Goal: Task Accomplishment & Management: Use online tool/utility

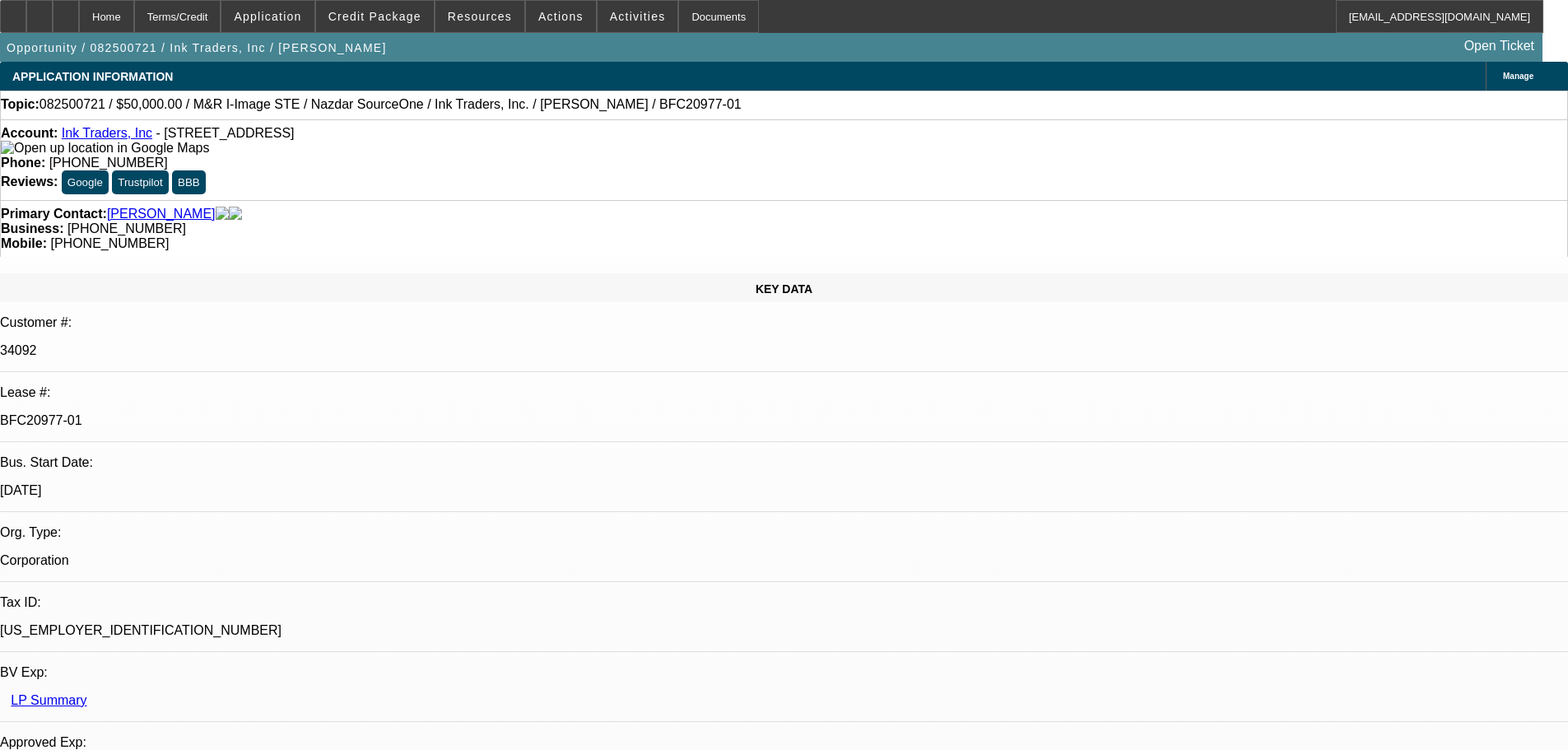
select select "0"
select select "2"
select select "0.1"
select select "4"
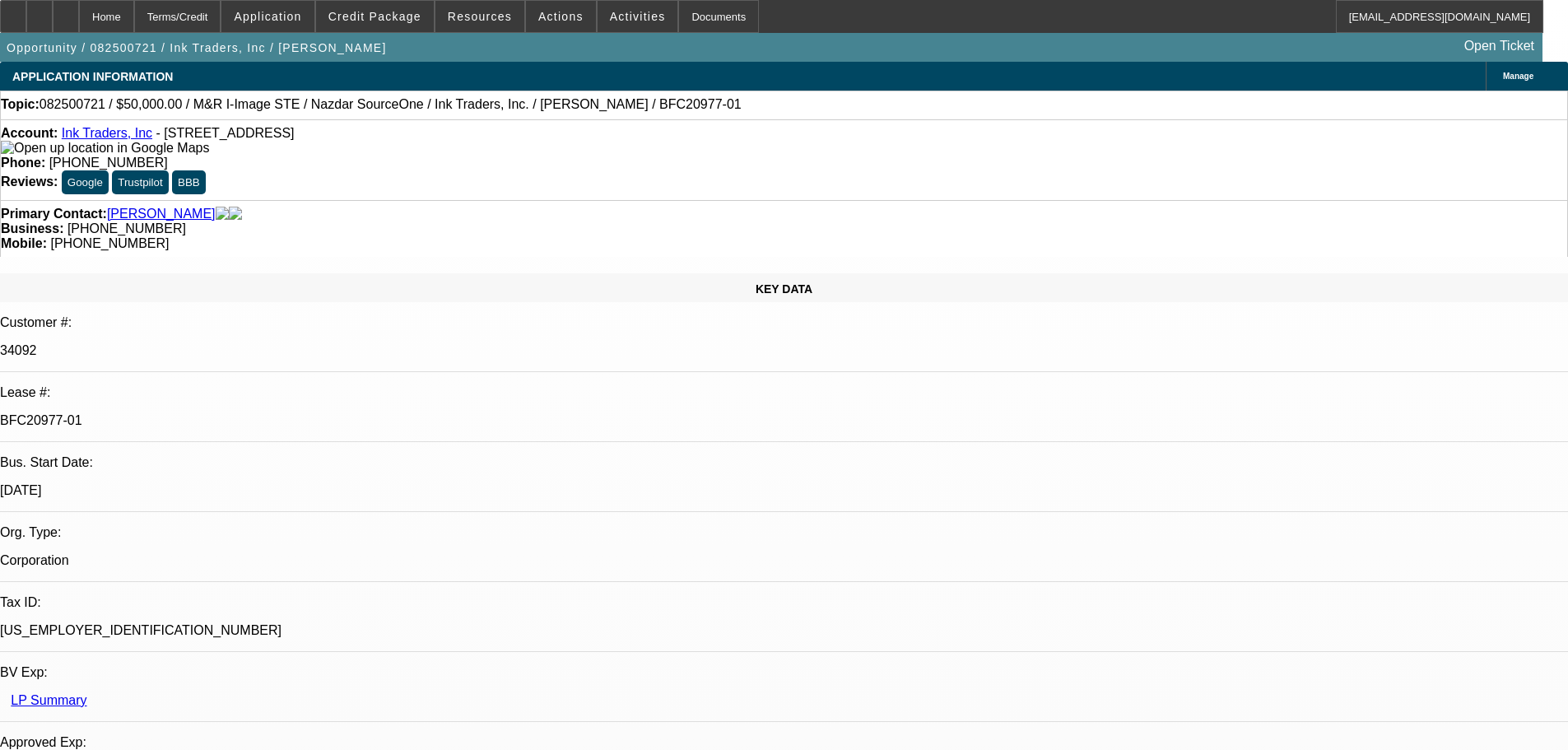
select select "0"
select select "2"
select select "0.1"
select select "4"
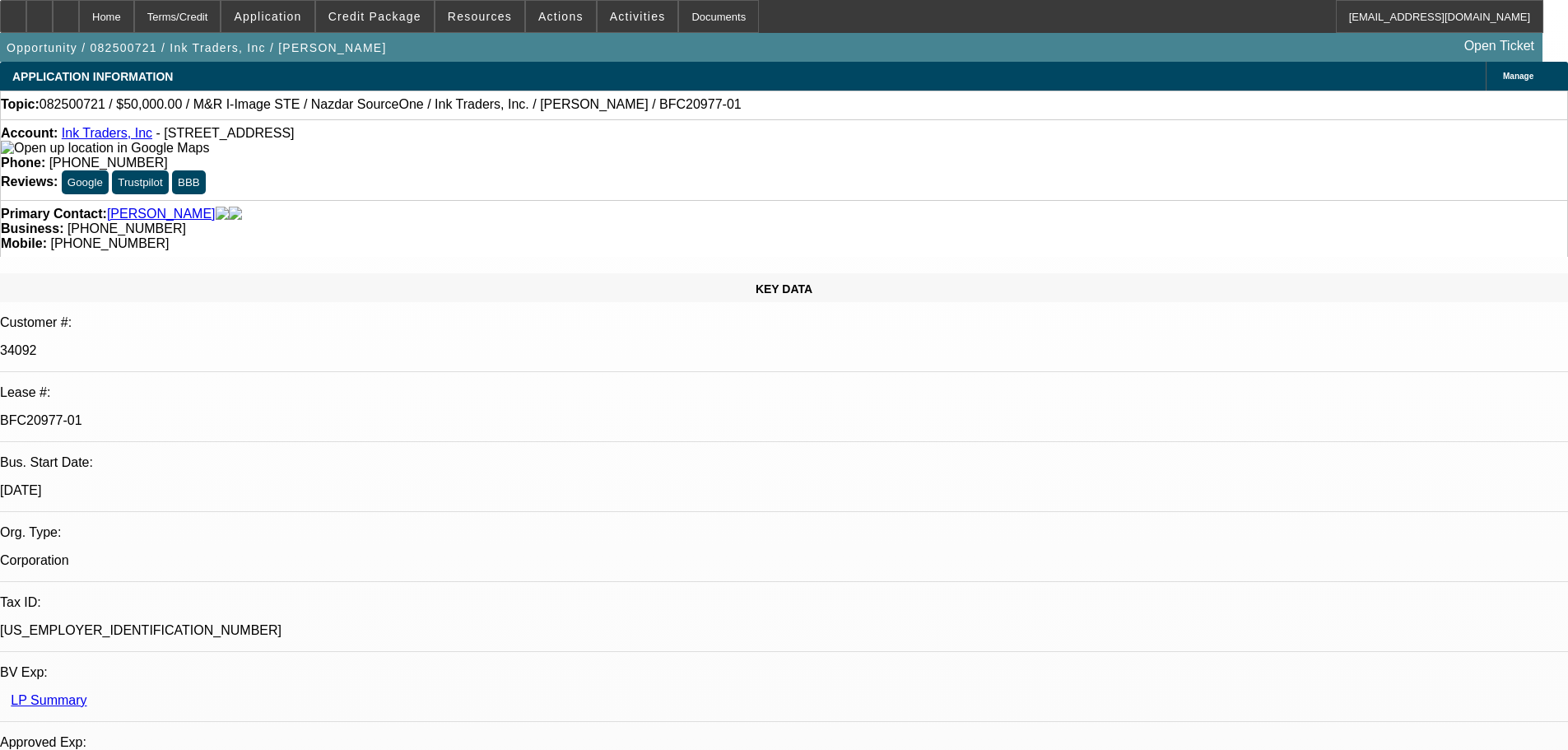
select select "0"
select select "2"
select select "0.1"
select select "4"
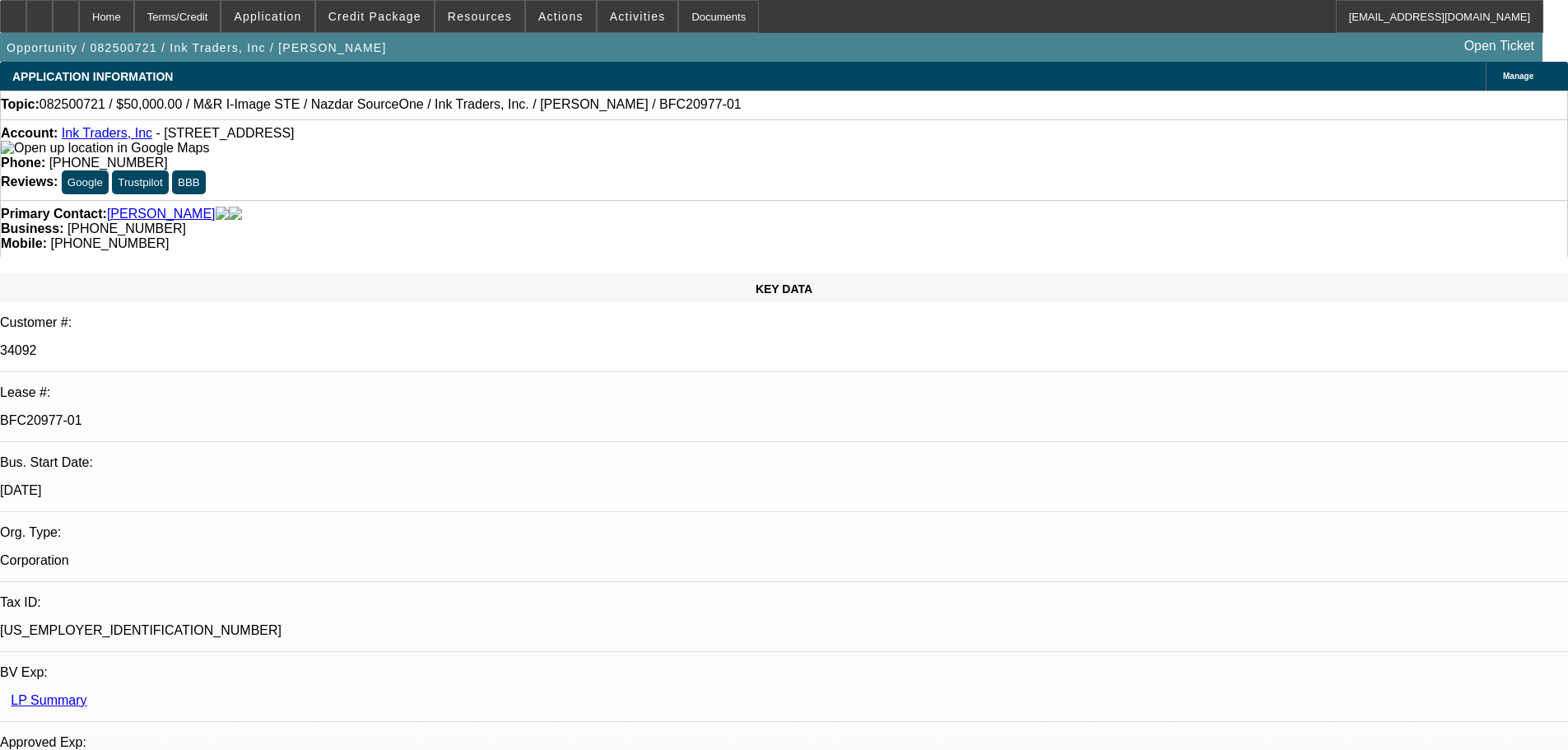
select select "0"
select select "2"
select select "0.1"
select select "4"
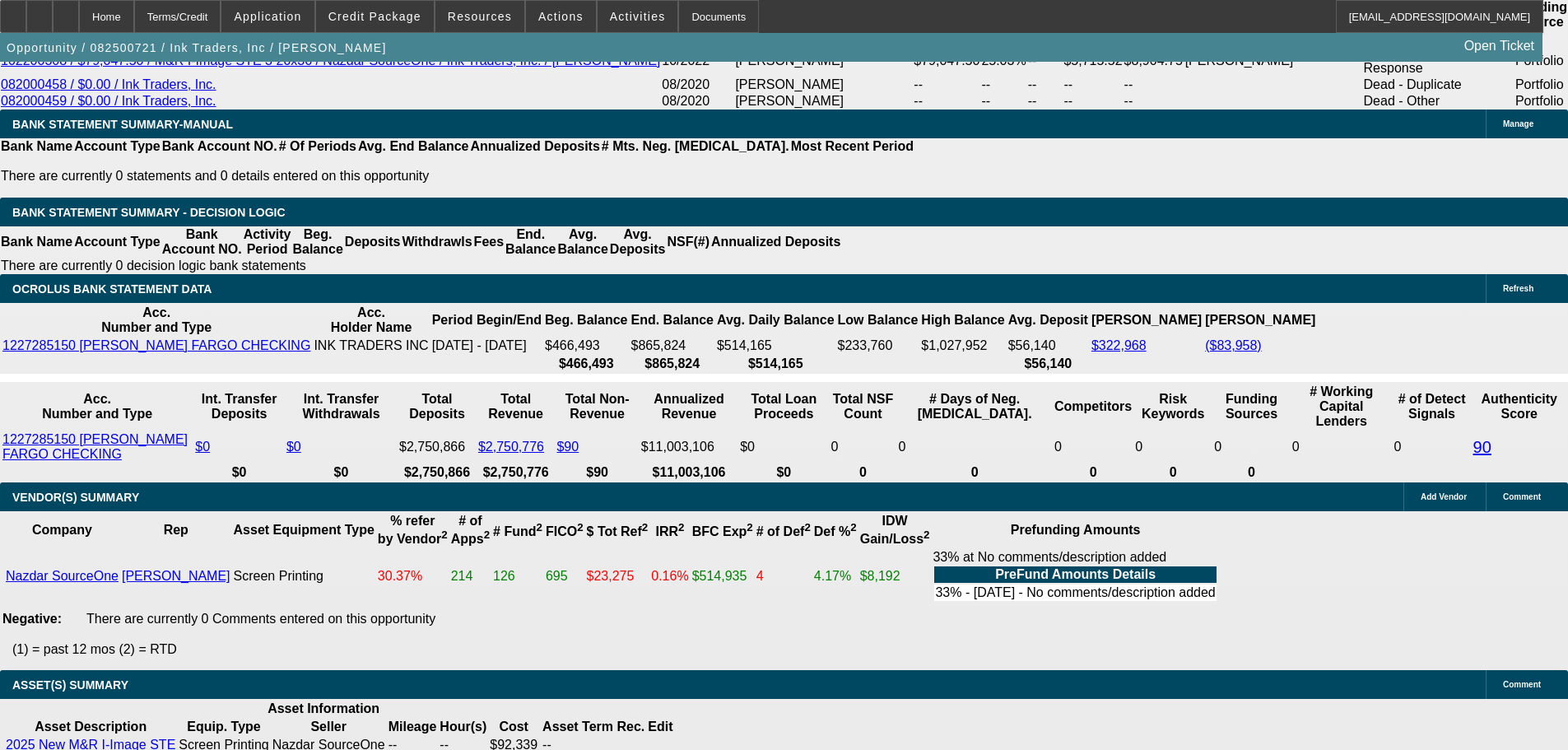
scroll to position [2991, 0]
